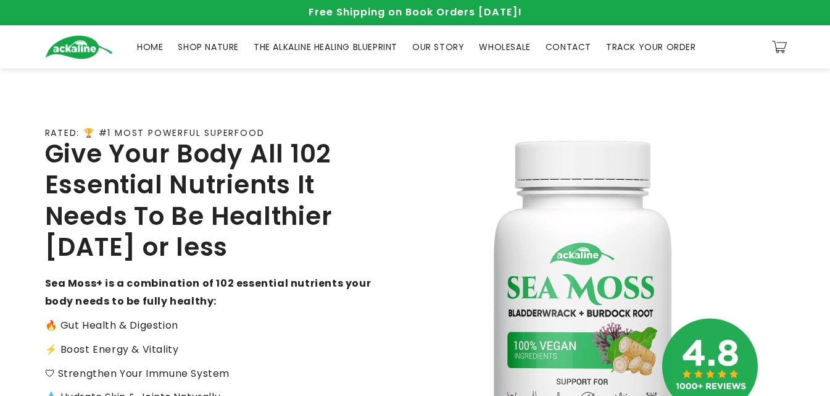
drag, startPoint x: 837, startPoint y: 31, endPoint x: 837, endPoint y: 63, distance: 32.1
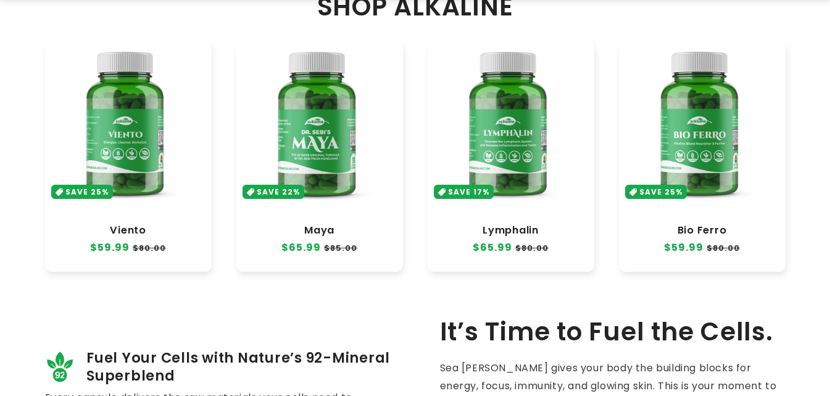
scroll to position [633, 0]
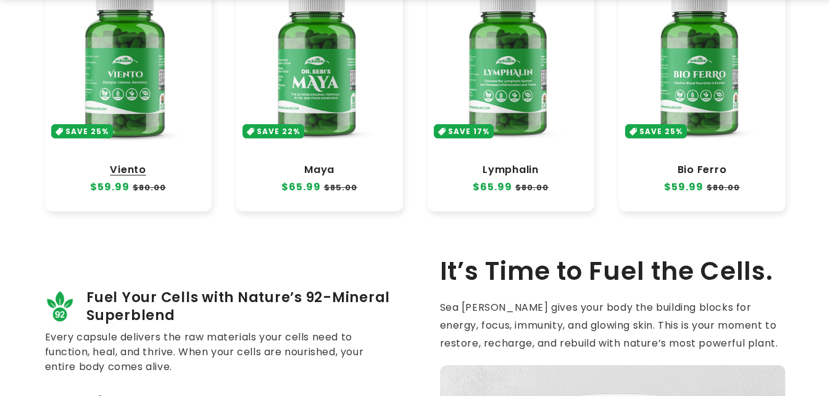
click at [99, 164] on link "Viento" at bounding box center [128, 170] width 142 height 12
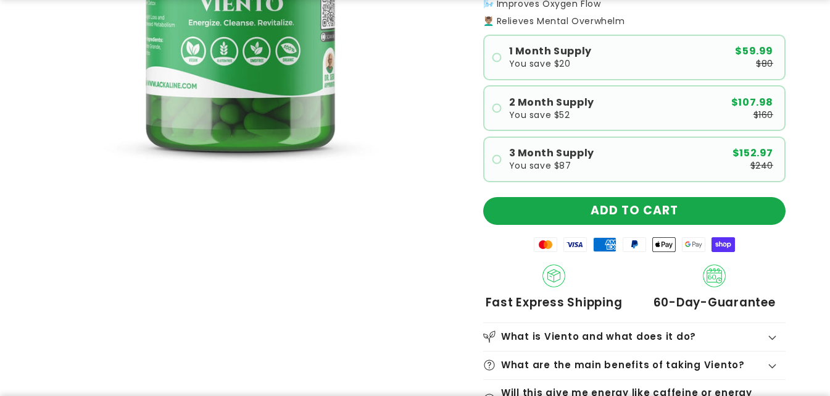
scroll to position [331, 0]
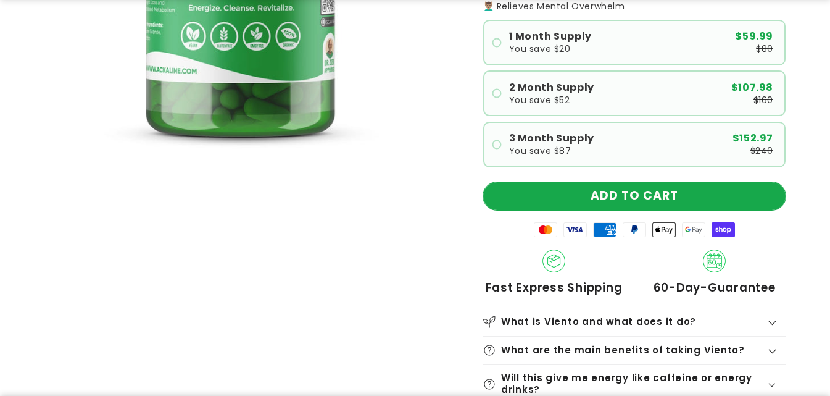
click at [615, 204] on button "ADD TO CART" at bounding box center [634, 196] width 303 height 28
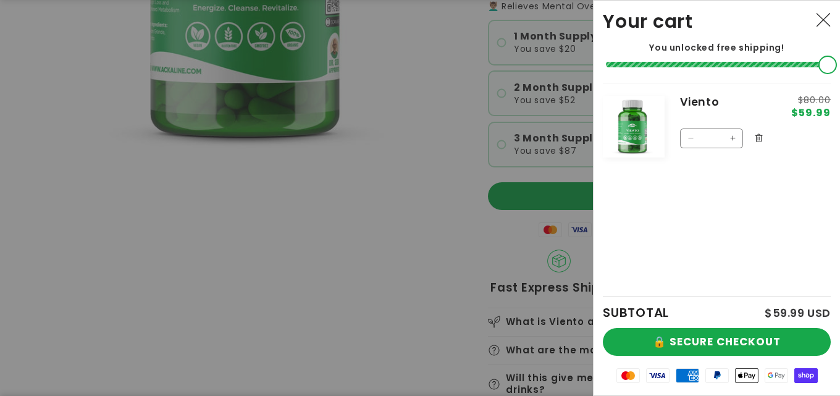
click at [816, 24] on icon "Close" at bounding box center [823, 19] width 15 height 15
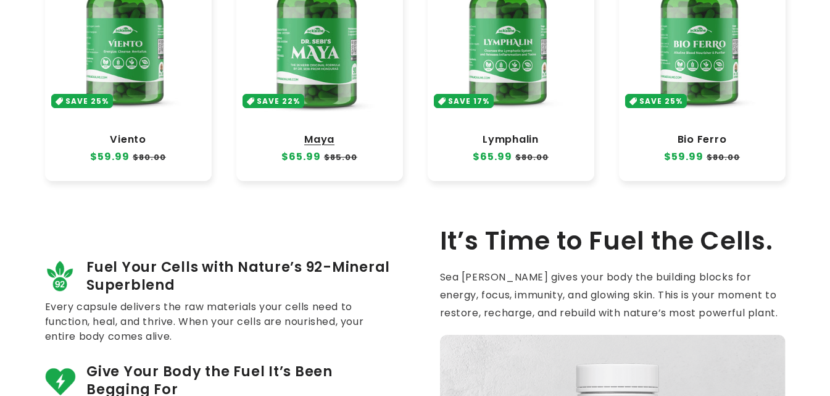
scroll to position [636, 0]
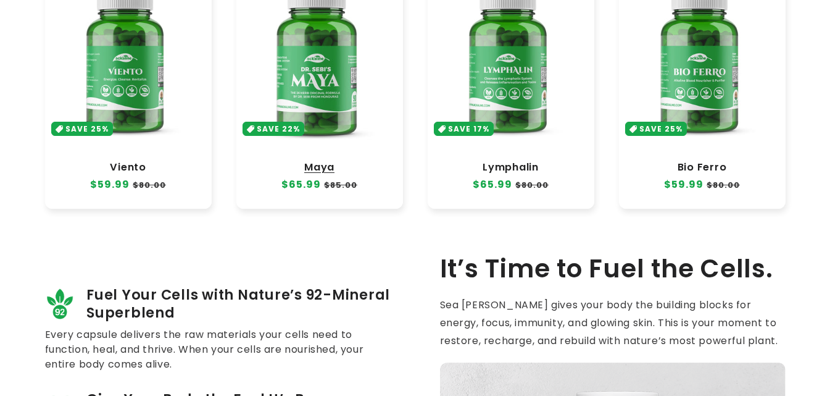
click at [307, 161] on link "Maya" at bounding box center [320, 167] width 142 height 12
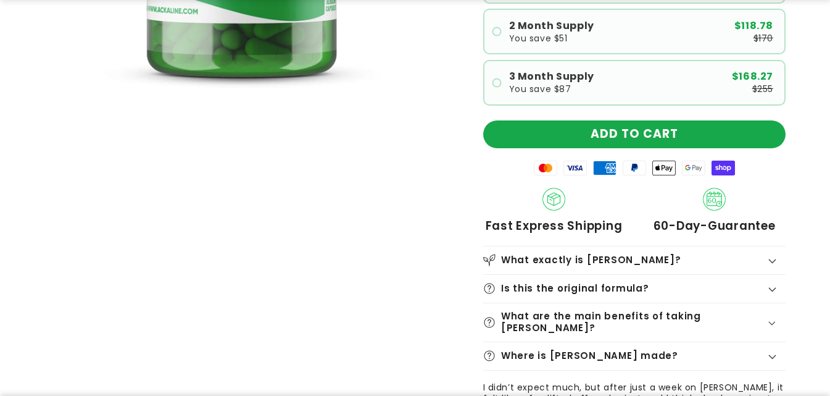
scroll to position [424, 0]
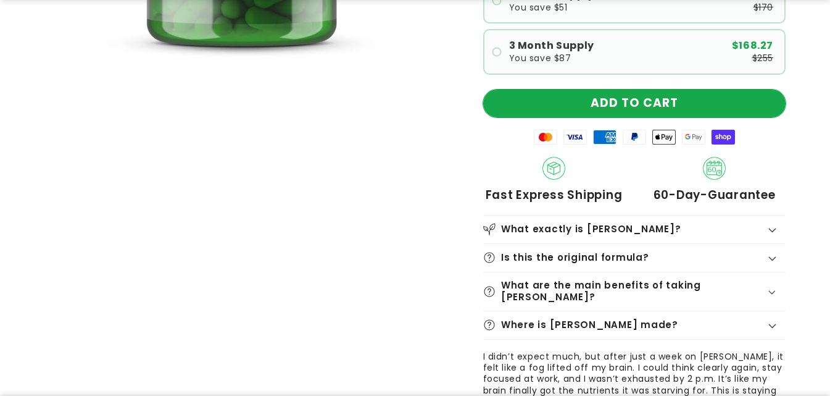
click at [585, 104] on button "ADD TO CART" at bounding box center [634, 104] width 303 height 28
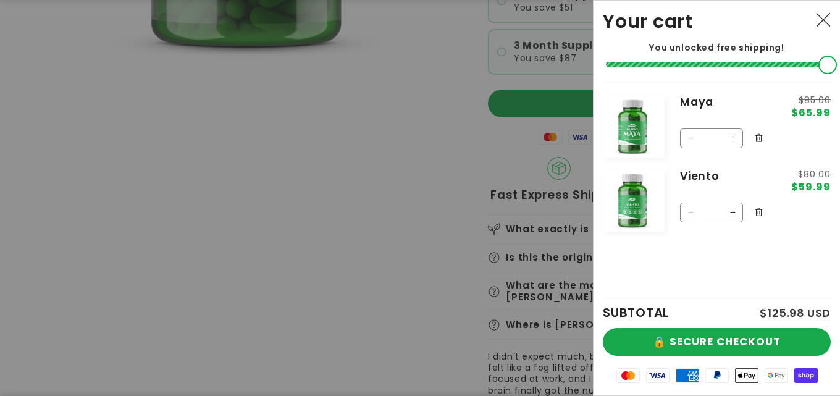
click at [216, 233] on div at bounding box center [420, 198] width 840 height 396
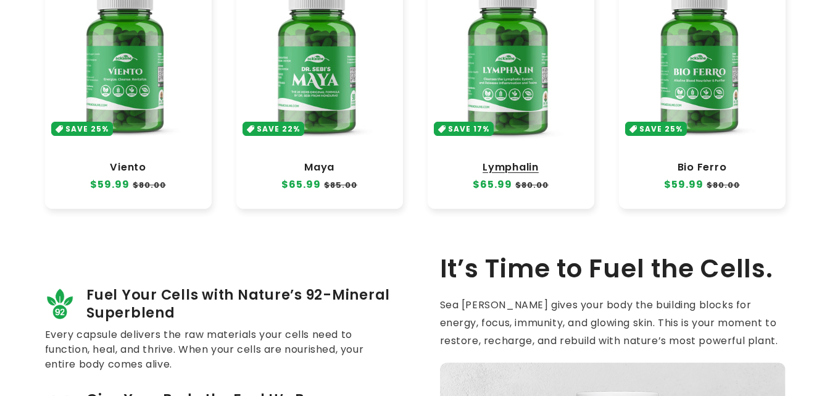
scroll to position [636, 0]
click at [503, 161] on link "Lymphalin" at bounding box center [511, 167] width 142 height 12
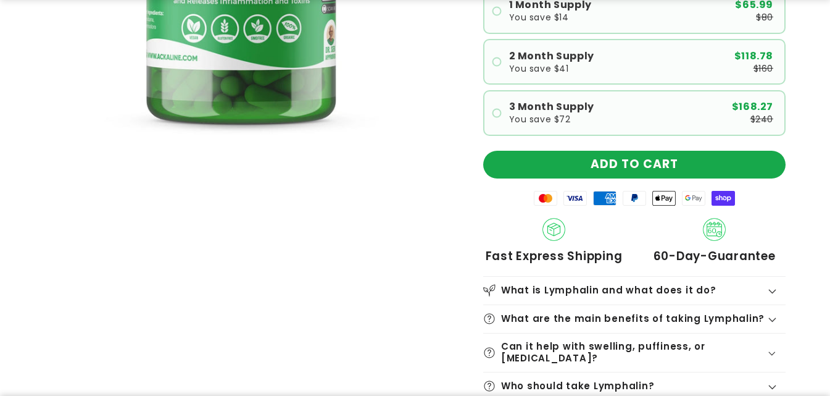
scroll to position [367, 0]
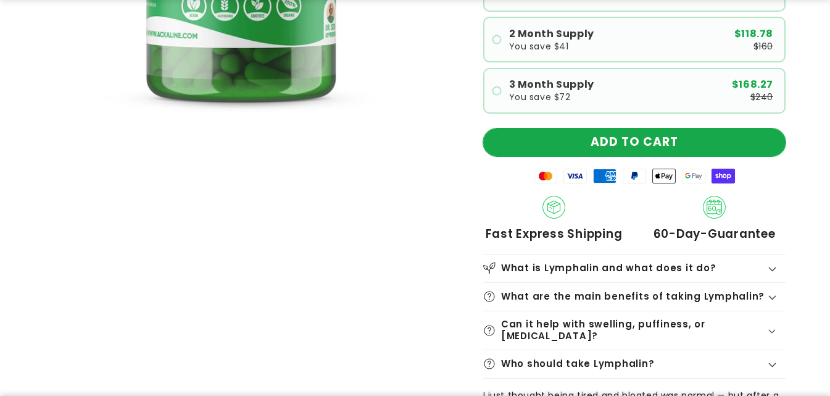
click at [603, 141] on button "ADD TO CART" at bounding box center [634, 142] width 303 height 28
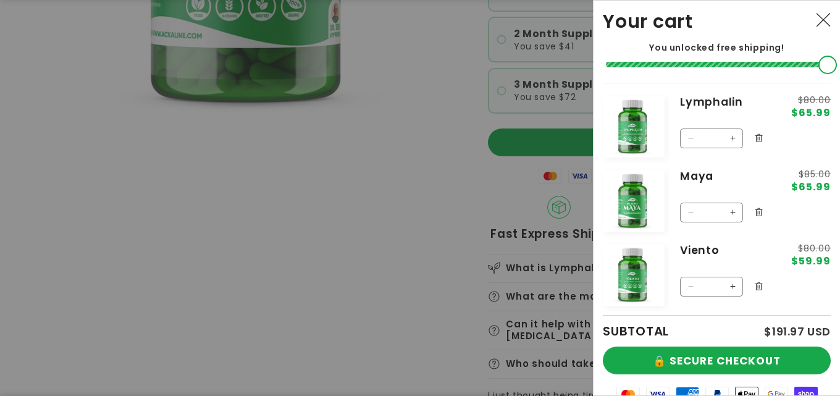
click at [167, 290] on div at bounding box center [420, 198] width 840 height 396
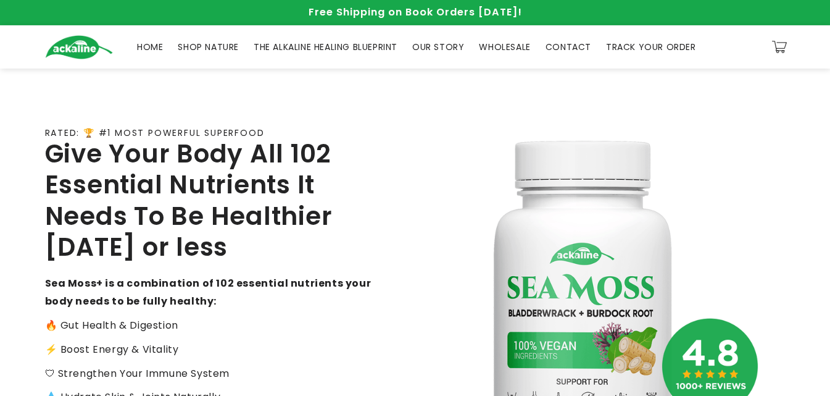
scroll to position [636, 0]
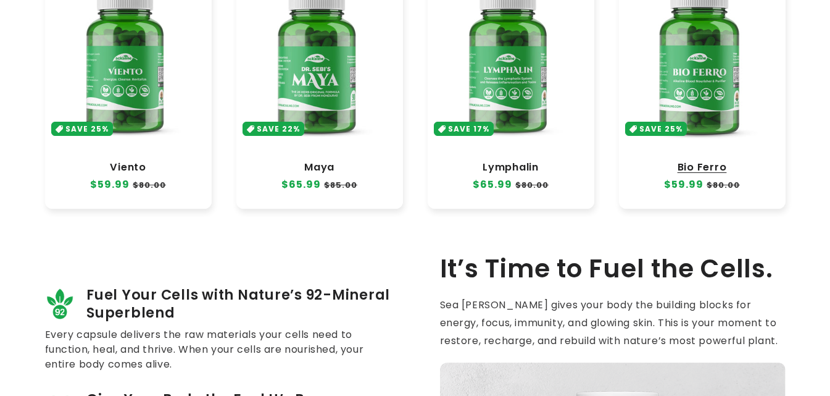
click at [683, 161] on link "Bio Ferro" at bounding box center [703, 167] width 142 height 12
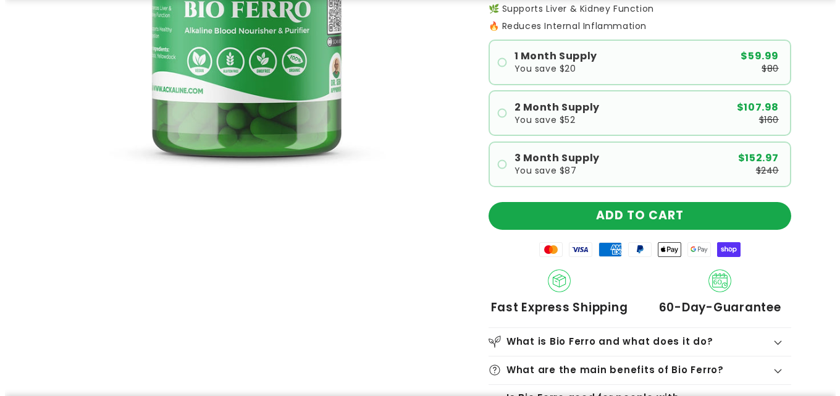
scroll to position [372, 0]
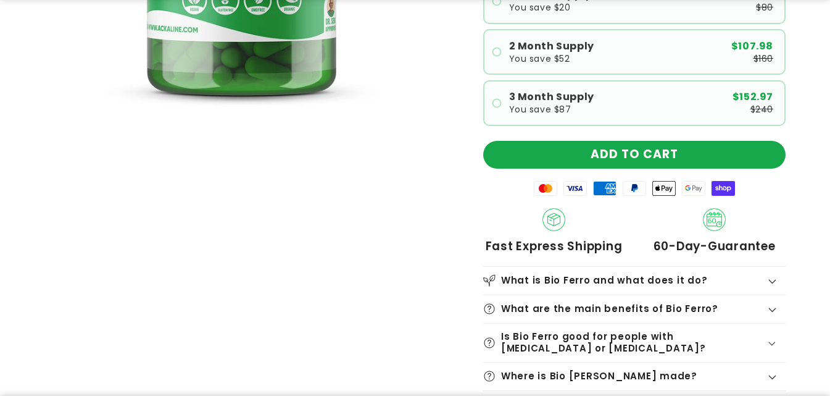
drag, startPoint x: 832, startPoint y: 48, endPoint x: 834, endPoint y: 57, distance: 9.4
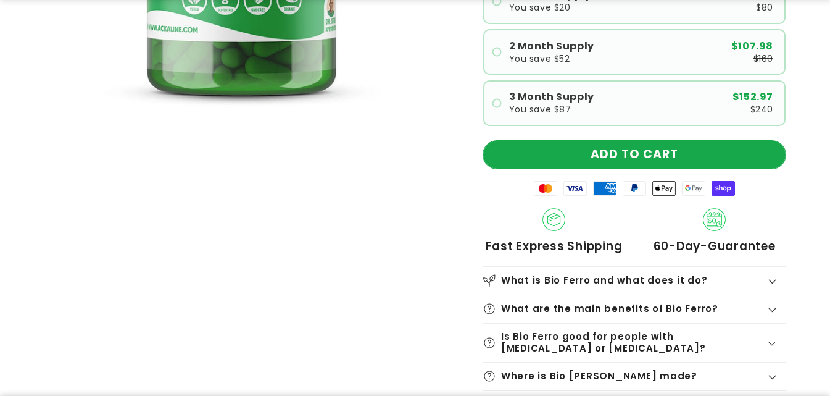
click at [590, 154] on button "ADD TO CART" at bounding box center [634, 155] width 303 height 28
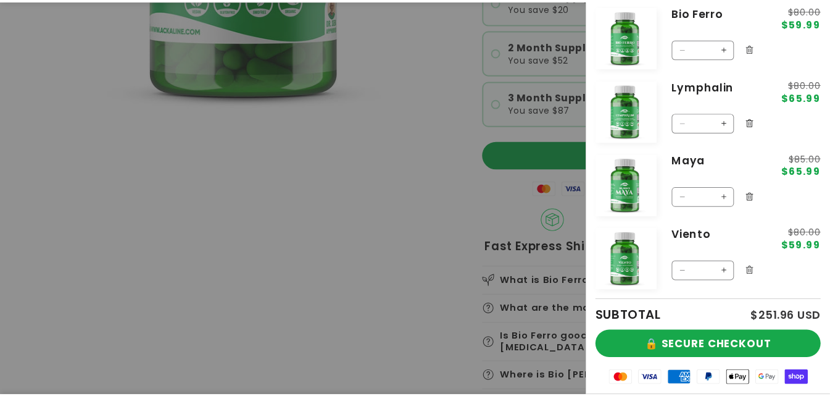
scroll to position [102, 0]
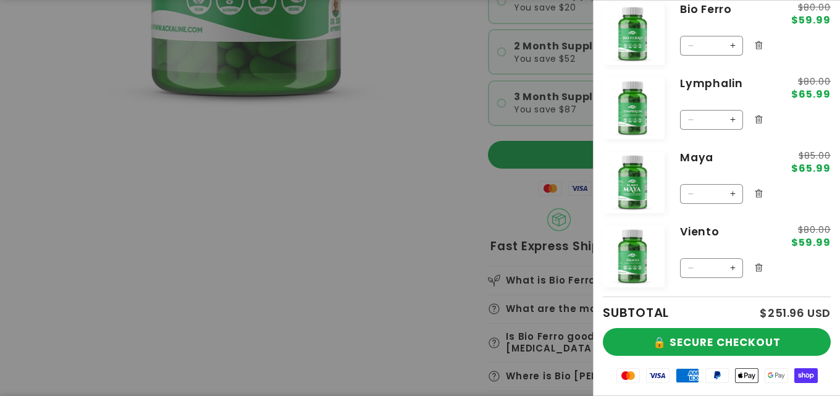
drag, startPoint x: 75, startPoint y: 243, endPoint x: 64, endPoint y: 236, distance: 13.0
click at [71, 241] on div at bounding box center [420, 198] width 840 height 396
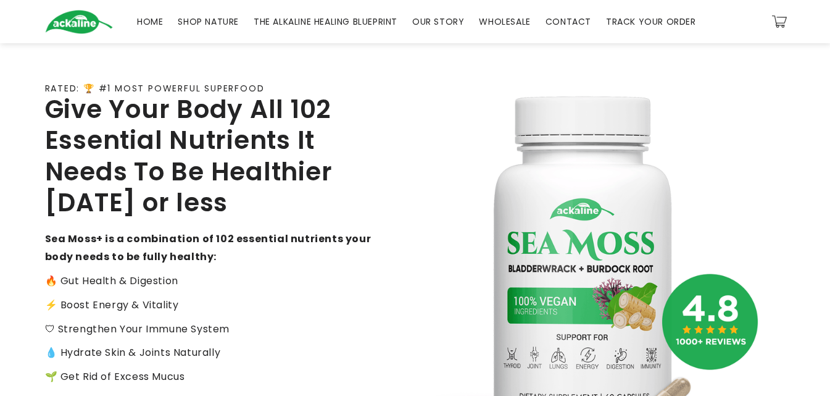
scroll to position [40, 0]
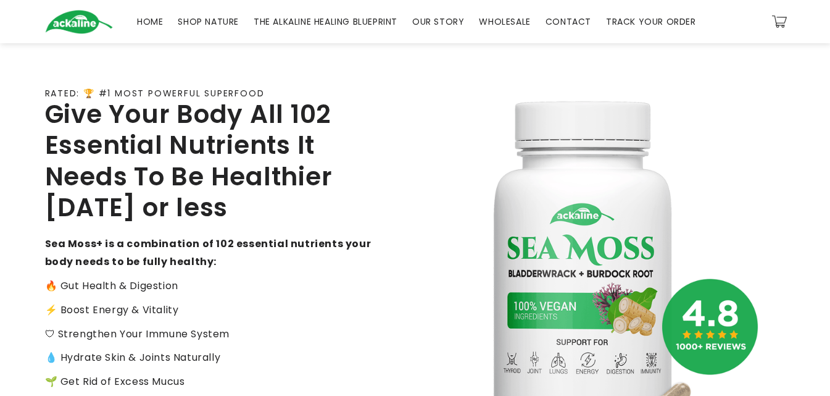
click at [210, 20] on span "SHOP NATURE" at bounding box center [208, 21] width 61 height 11
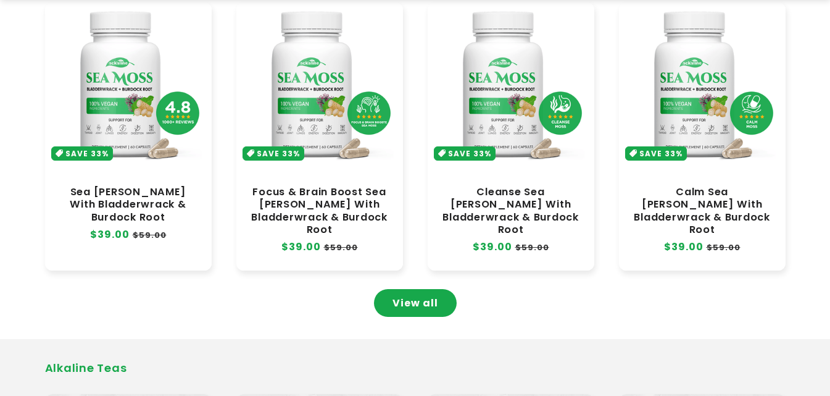
scroll to position [822, 0]
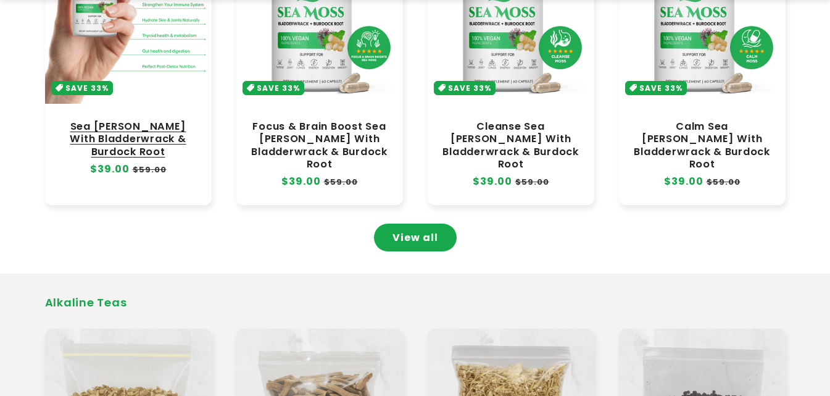
click at [149, 120] on link "Sea [PERSON_NAME] With Bladderwrack & Burdock Root" at bounding box center [128, 138] width 142 height 37
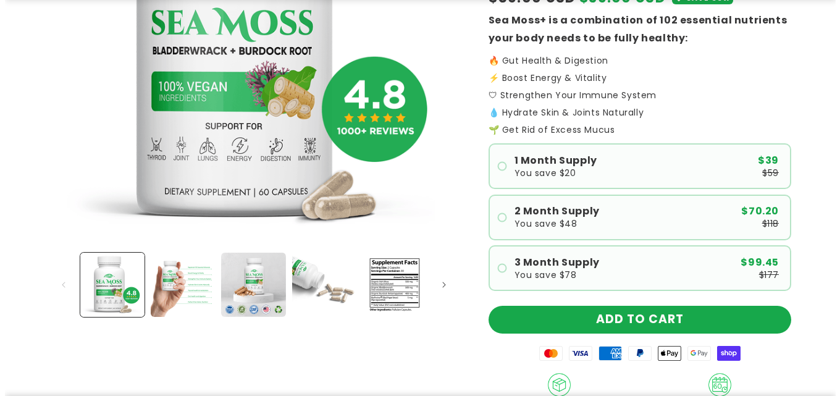
scroll to position [335, 0]
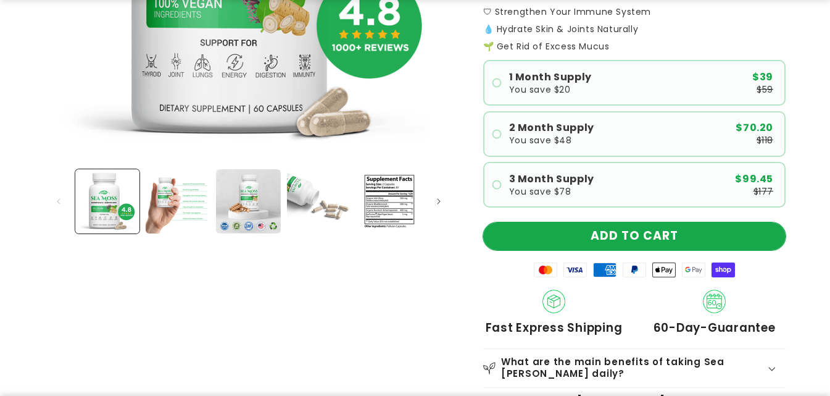
click at [546, 235] on button "ADD TO CART" at bounding box center [634, 236] width 303 height 28
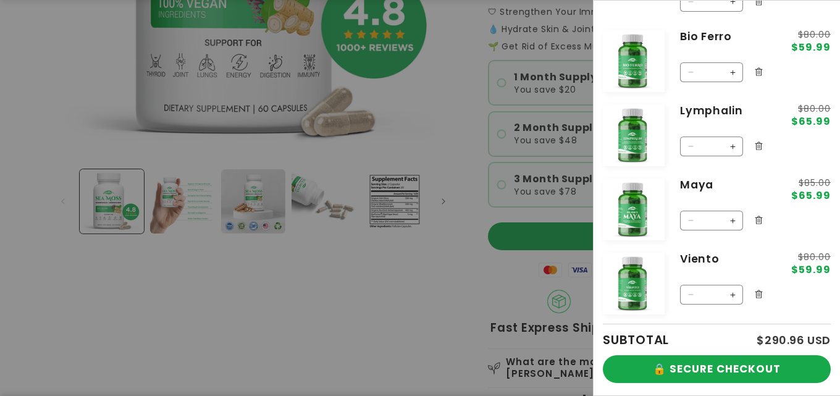
scroll to position [200, 0]
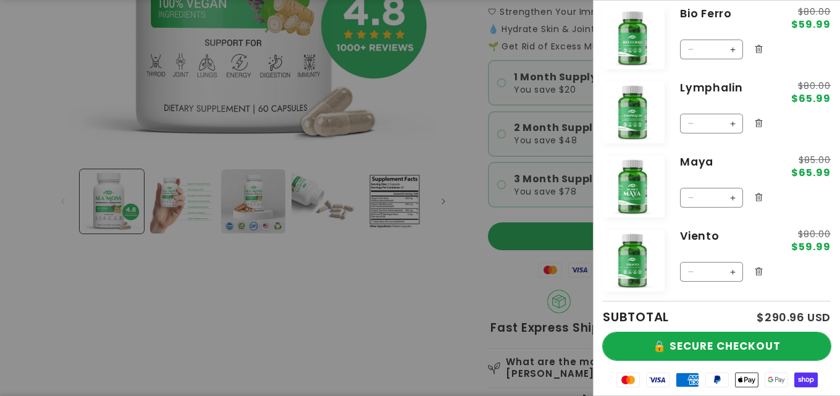
click at [690, 332] on button "🔒 SECURE CHECKOUT" at bounding box center [717, 346] width 228 height 28
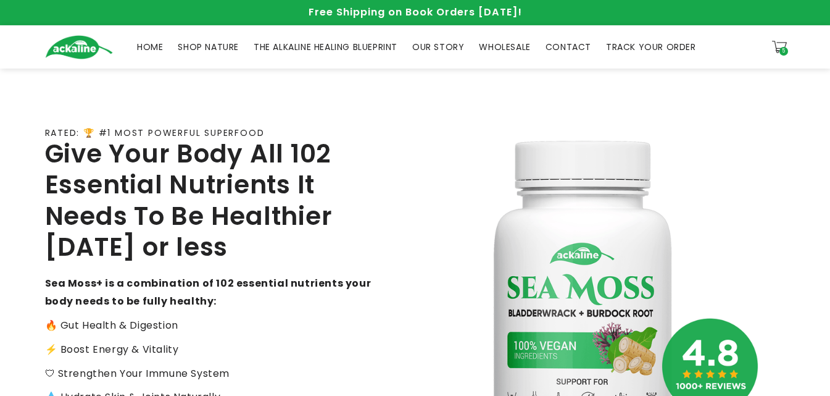
click at [204, 48] on span "SHOP NATURE" at bounding box center [208, 46] width 61 height 11
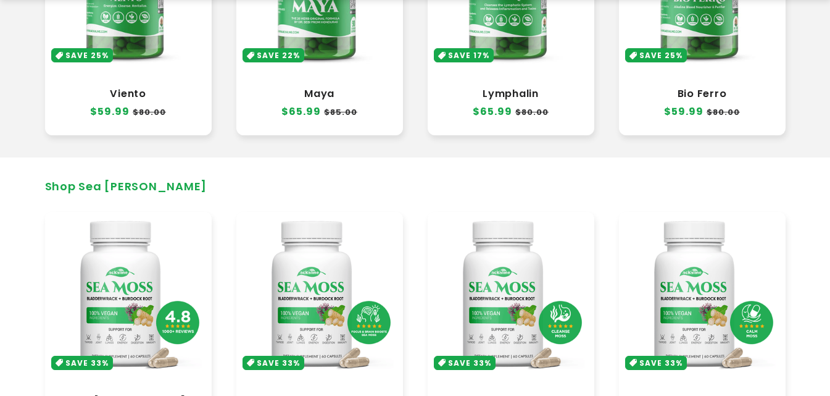
scroll to position [615, 0]
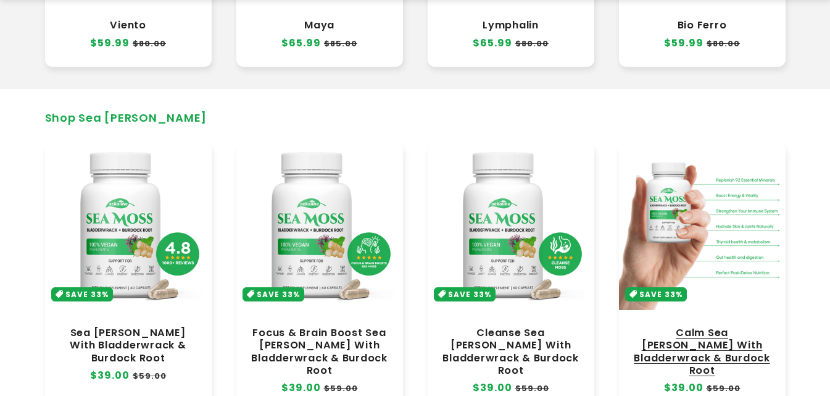
click at [675, 327] on link "Calm Sea [PERSON_NAME] With Bladderwrack & Burdock Root" at bounding box center [703, 352] width 142 height 50
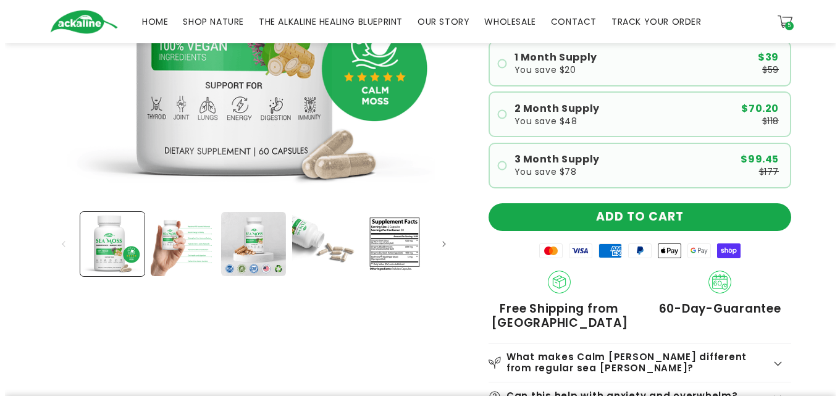
scroll to position [195, 0]
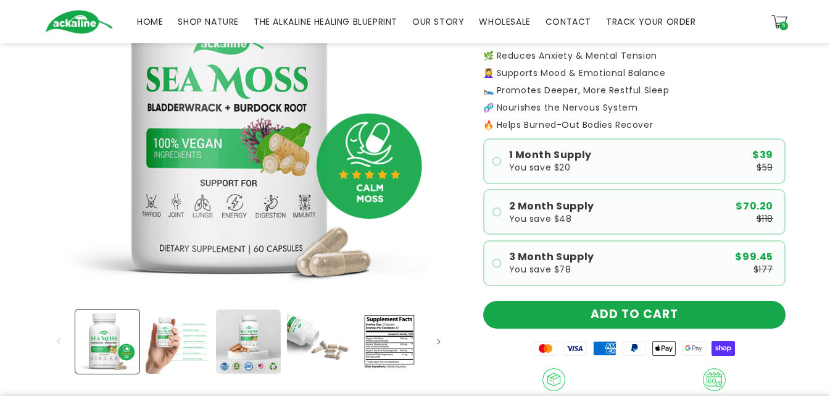
click at [784, 22] on span "5" at bounding box center [784, 26] width 4 height 9
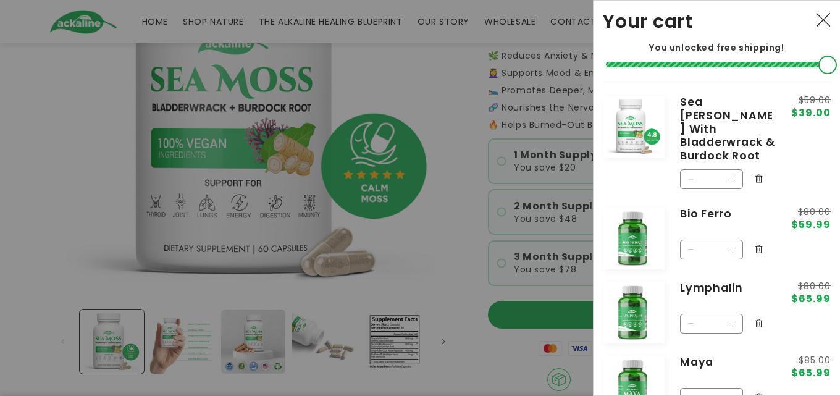
scroll to position [200, 0]
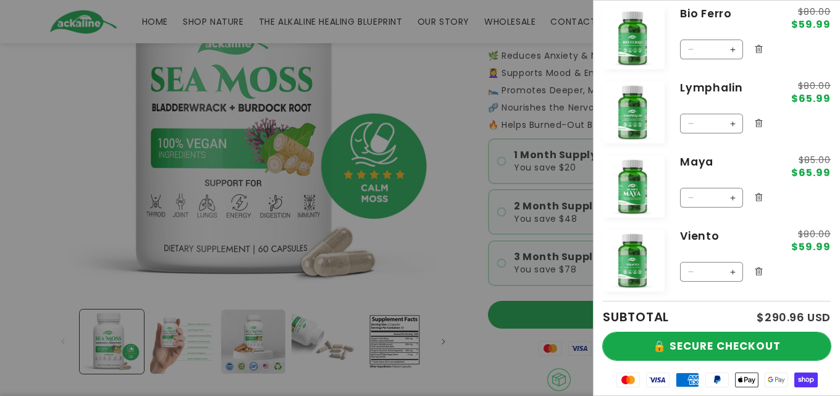
click at [710, 334] on button "🔒 SECURE CHECKOUT" at bounding box center [717, 346] width 228 height 28
